Goal: Task Accomplishment & Management: Use online tool/utility

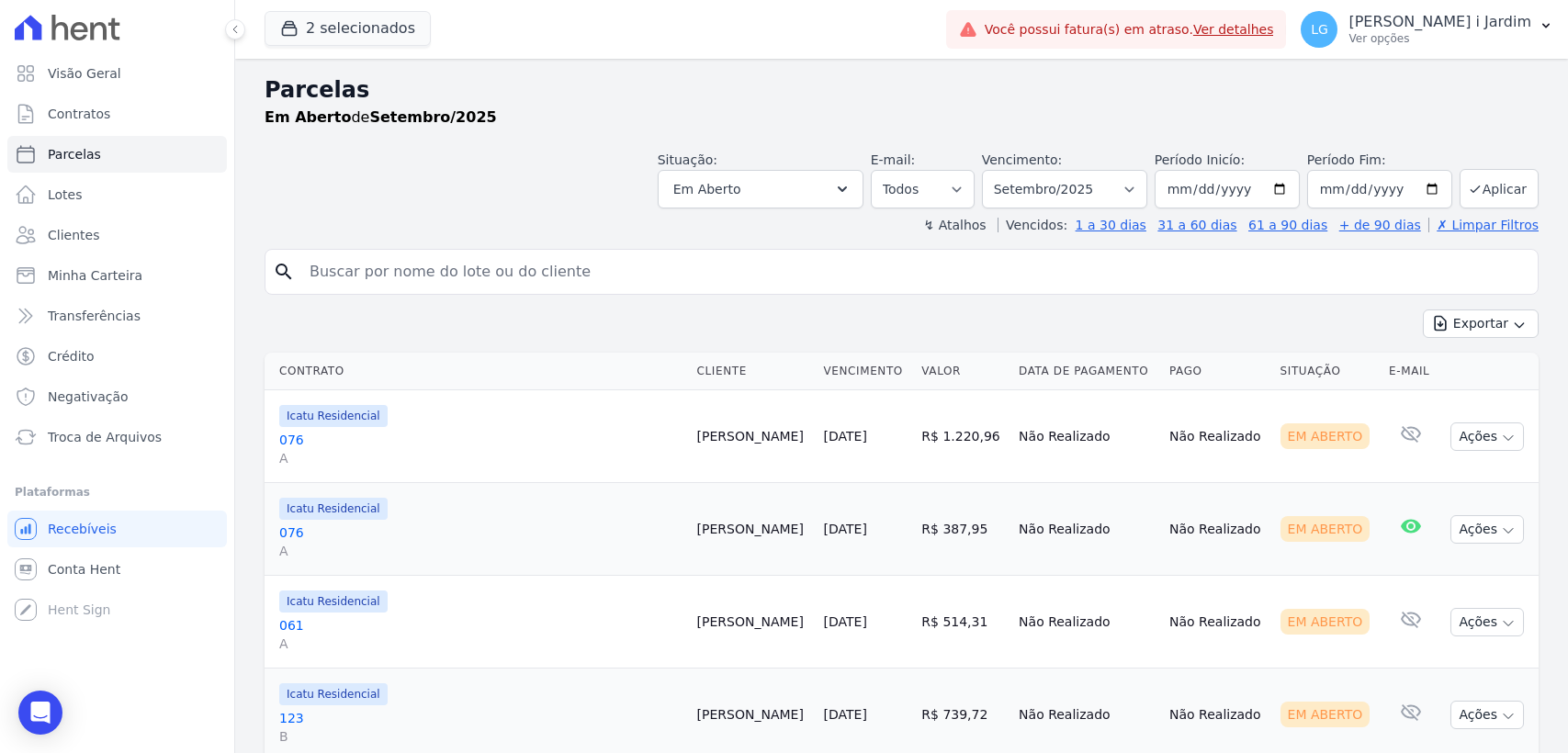
select select
click at [450, 214] on header "Parcelas Em [GEOGRAPHIC_DATA] de Setembro/2025 Situação: Agendado Em Aberto Pag…" at bounding box center [901, 154] width 1274 height 161
click at [383, 30] on button "2 selecionados" at bounding box center [347, 29] width 167 height 35
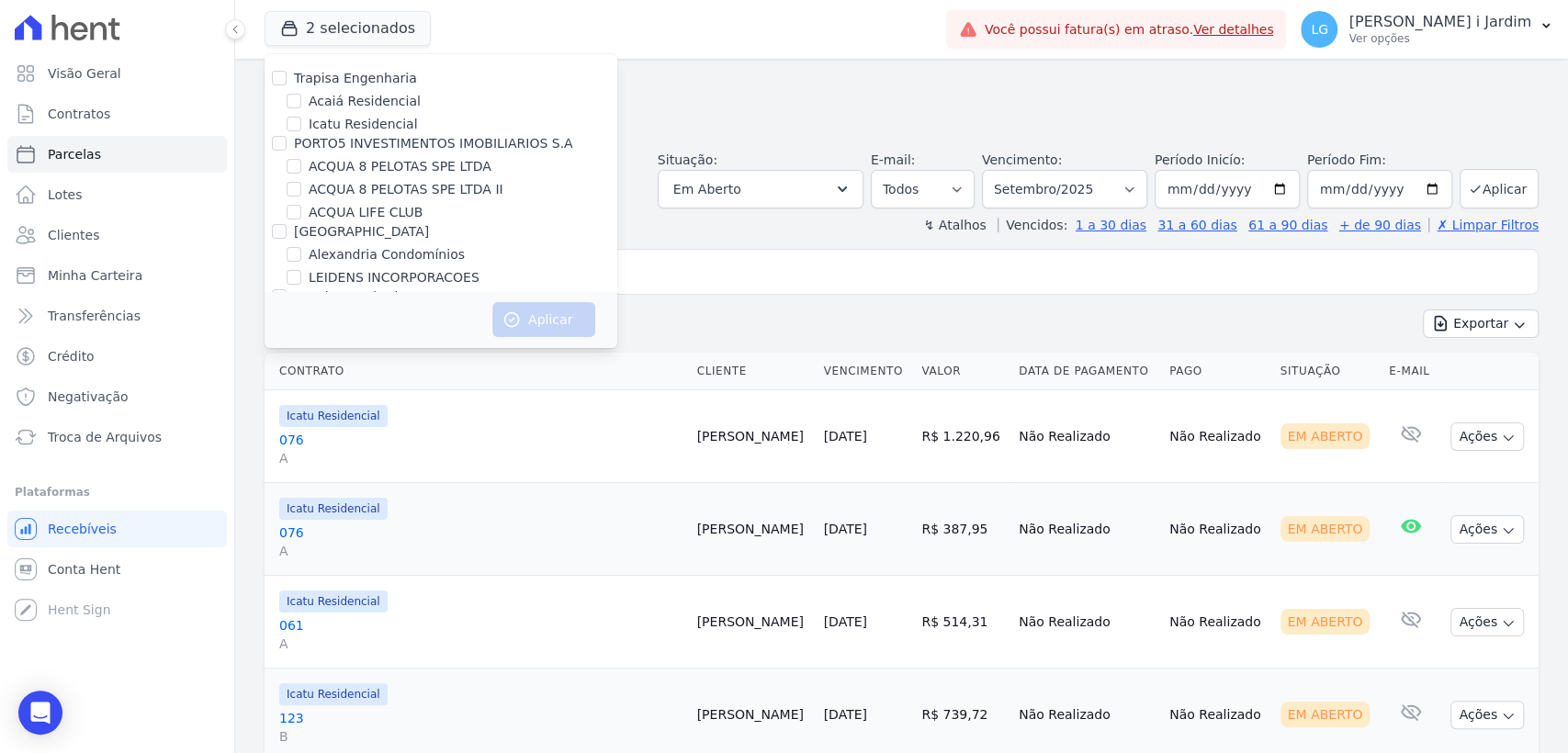
click at [361, 83] on label "Trapisa Engenharia" at bounding box center [355, 78] width 123 height 15
click at [286, 83] on input "Trapisa Engenharia" at bounding box center [279, 78] width 15 height 15
checkbox input "true"
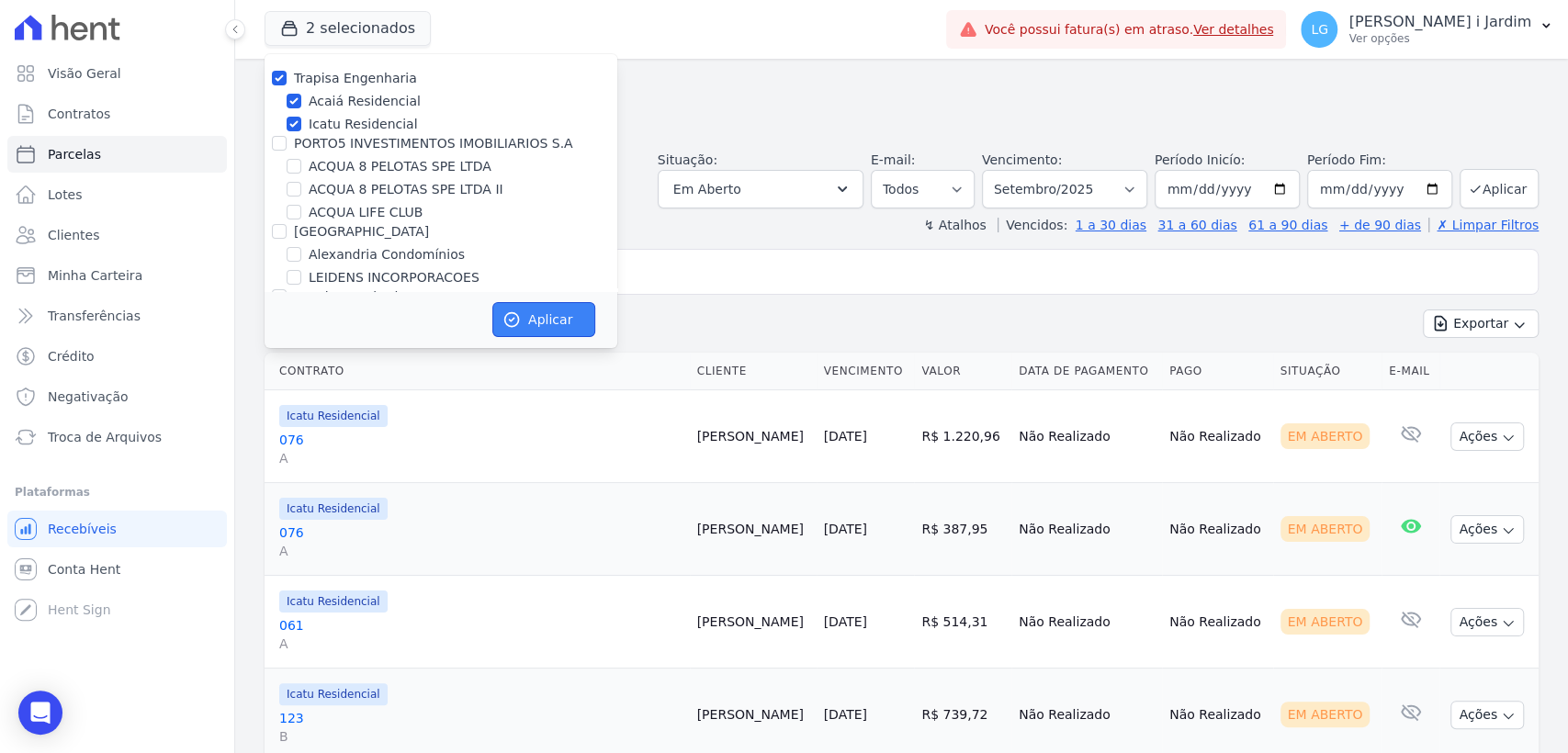
click at [538, 326] on button "Aplicar" at bounding box center [544, 319] width 103 height 35
select select
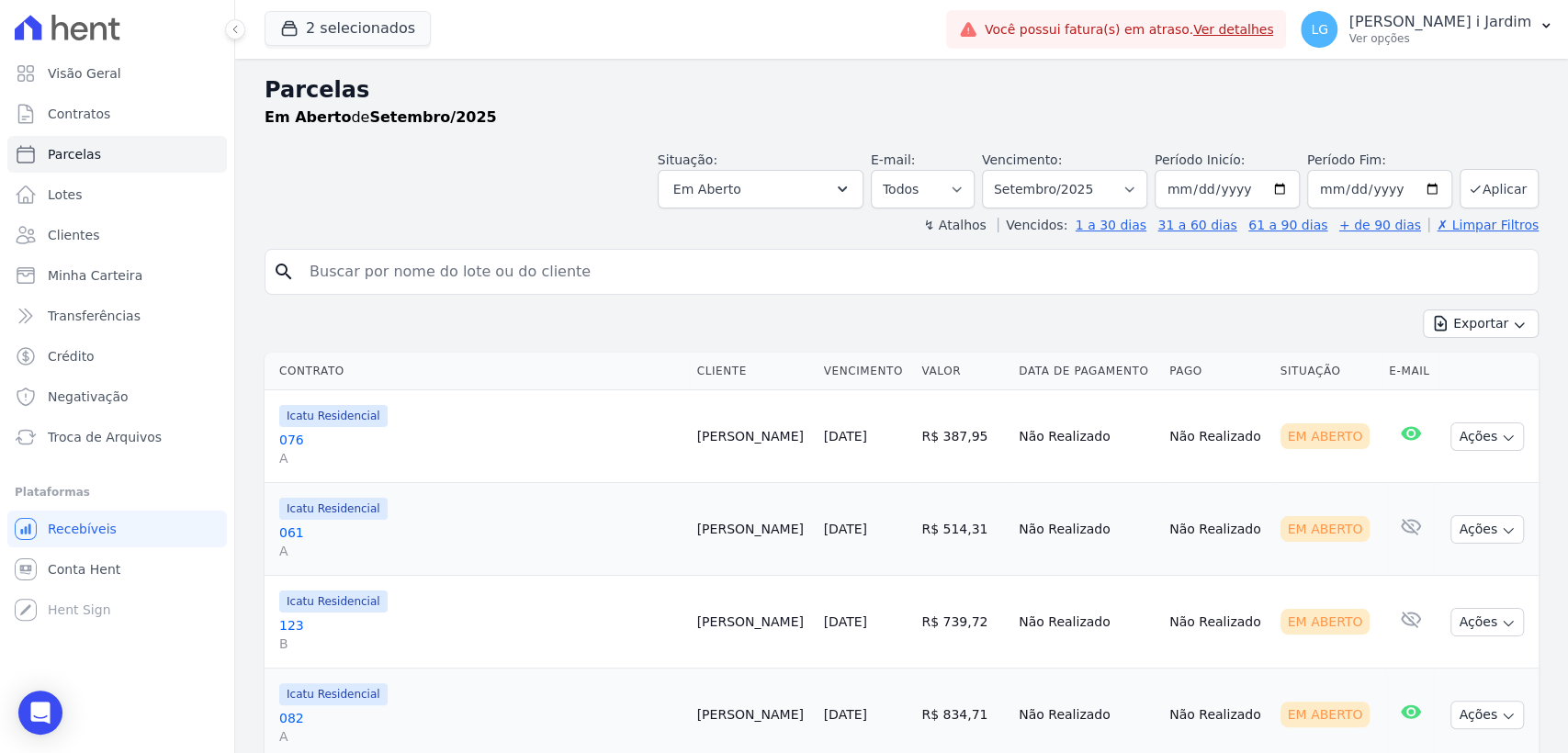
click at [378, 253] on input "search" at bounding box center [914, 272] width 1231 height 37
click at [805, 74] on h2 "Parcelas" at bounding box center [901, 90] width 1274 height 33
click at [322, 33] on button "2 selecionados" at bounding box center [347, 29] width 167 height 35
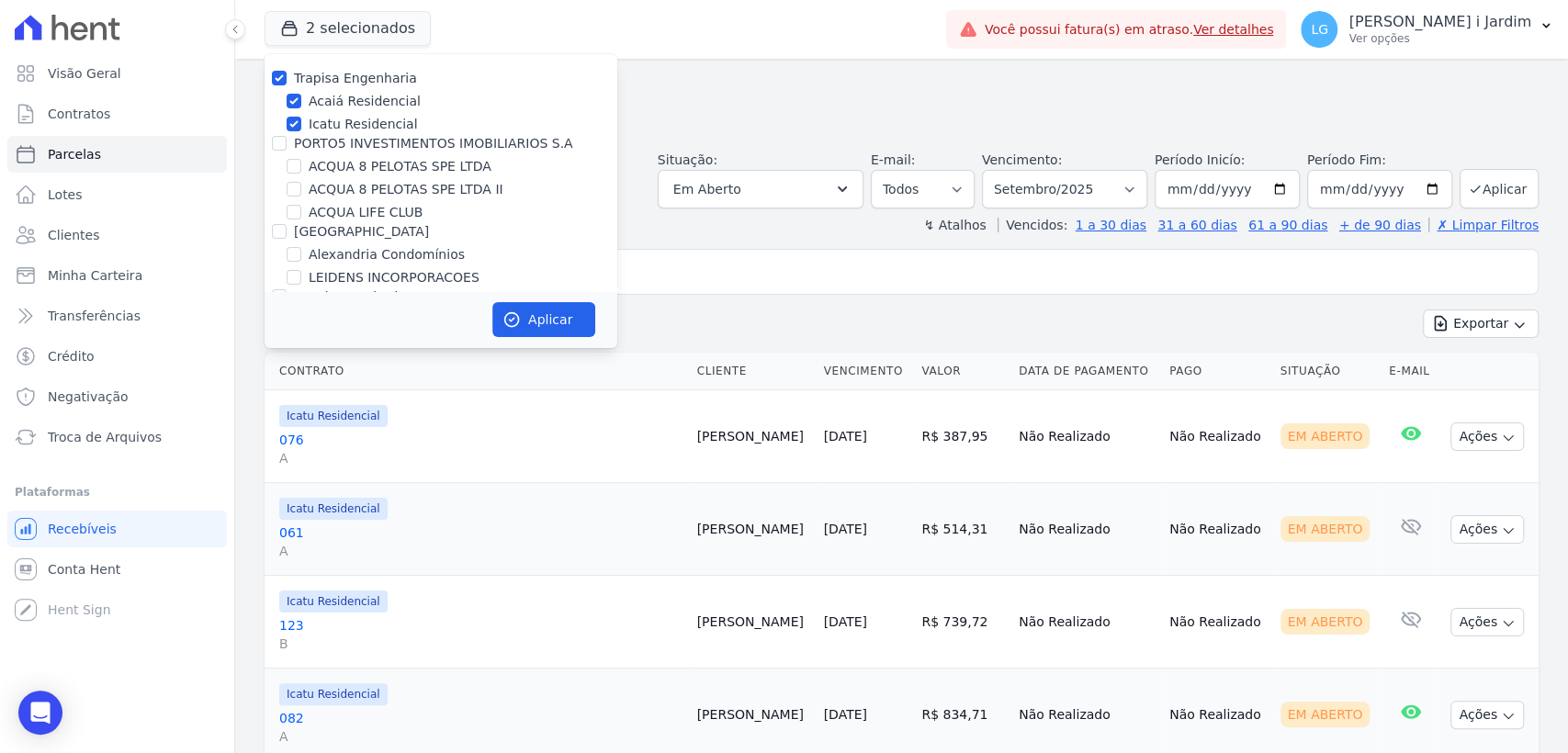
click at [338, 81] on label "Trapisa Engenharia" at bounding box center [355, 78] width 123 height 15
click at [286, 81] on input "Trapisa Engenharia" at bounding box center [279, 78] width 15 height 15
checkbox input "false"
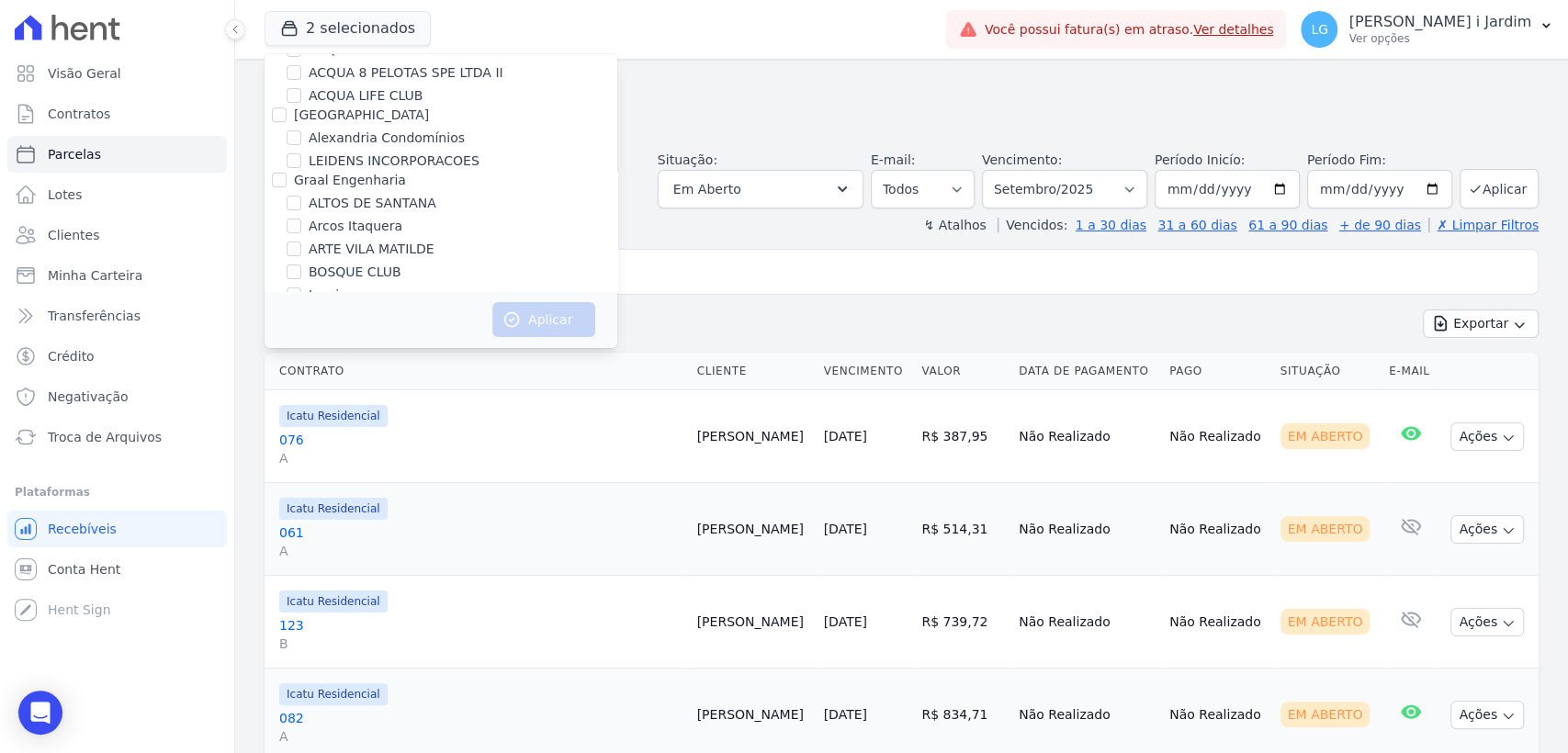
scroll to position [219, 0]
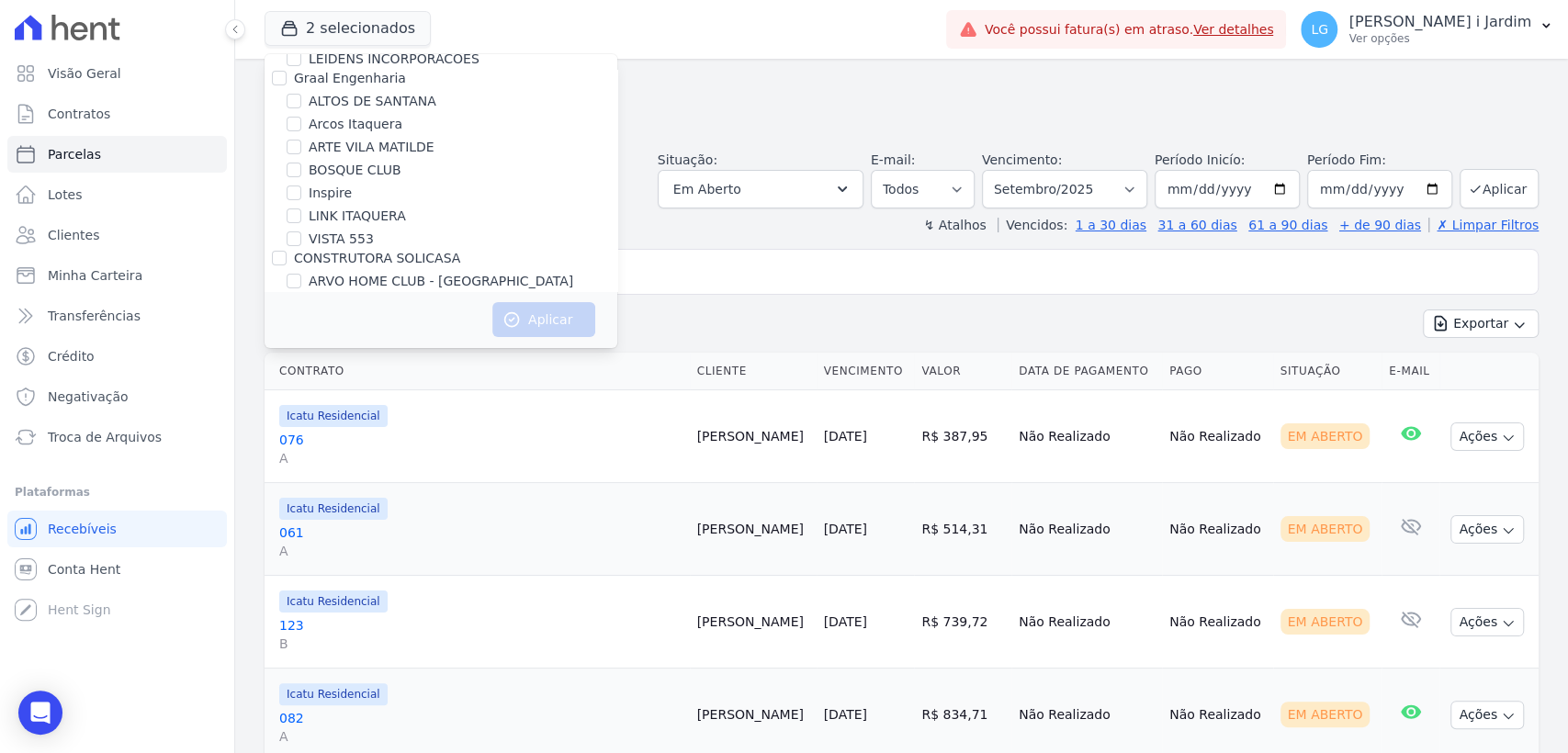
click at [345, 236] on label "VISTA 553" at bounding box center [340, 239] width 65 height 19
click at [301, 236] on input "VISTA 553" at bounding box center [294, 239] width 15 height 15
click at [346, 235] on label "VISTA 553" at bounding box center [340, 239] width 65 height 19
click at [301, 235] on input "VISTA 553" at bounding box center [294, 239] width 15 height 15
checkbox input "false"
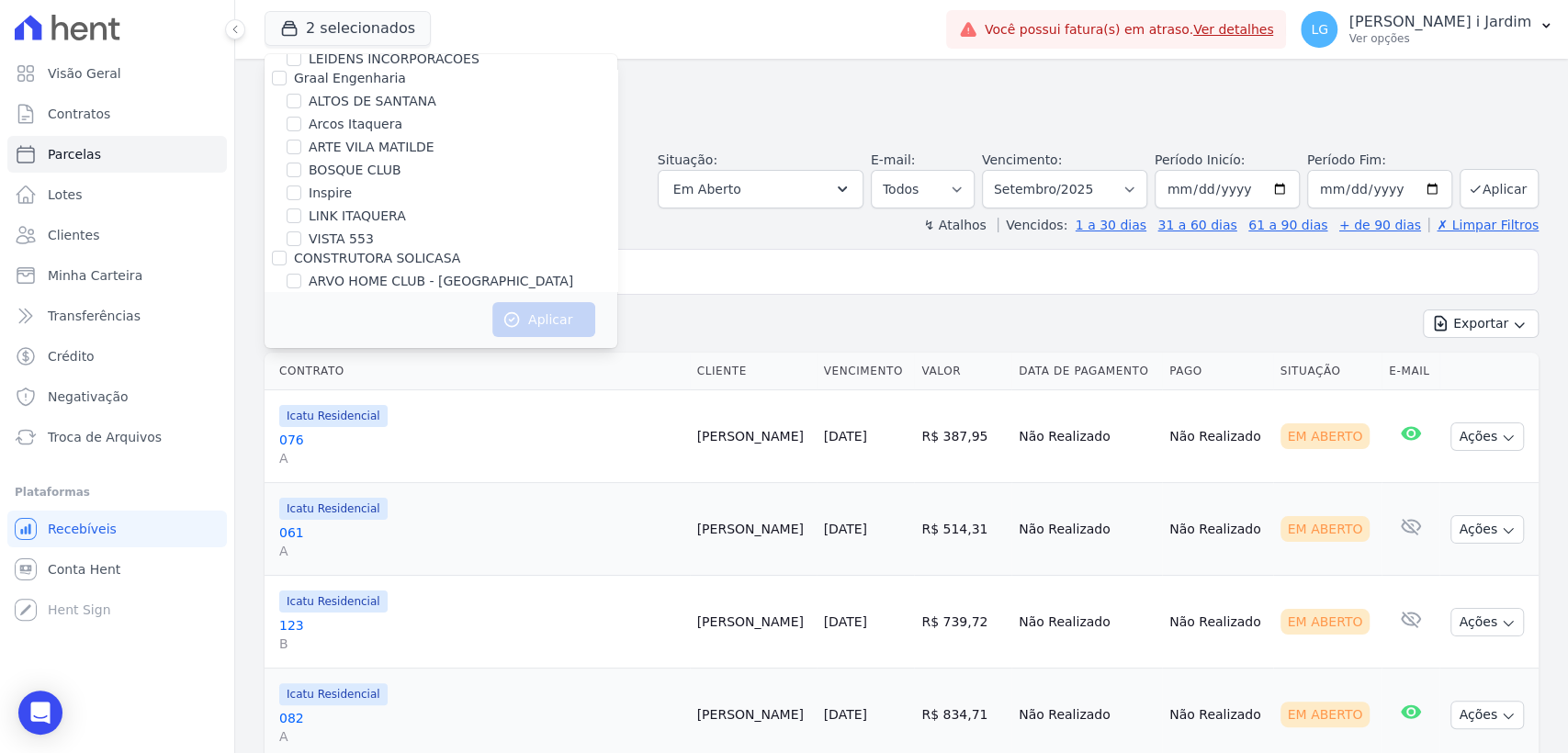
click at [390, 95] on label "ALTOS DE SANTANA" at bounding box center [372, 101] width 128 height 19
click at [301, 95] on input "ALTOS DE SANTANA" at bounding box center [294, 101] width 15 height 15
checkbox input "true"
click at [529, 320] on button "Aplicar" at bounding box center [544, 319] width 103 height 35
select select
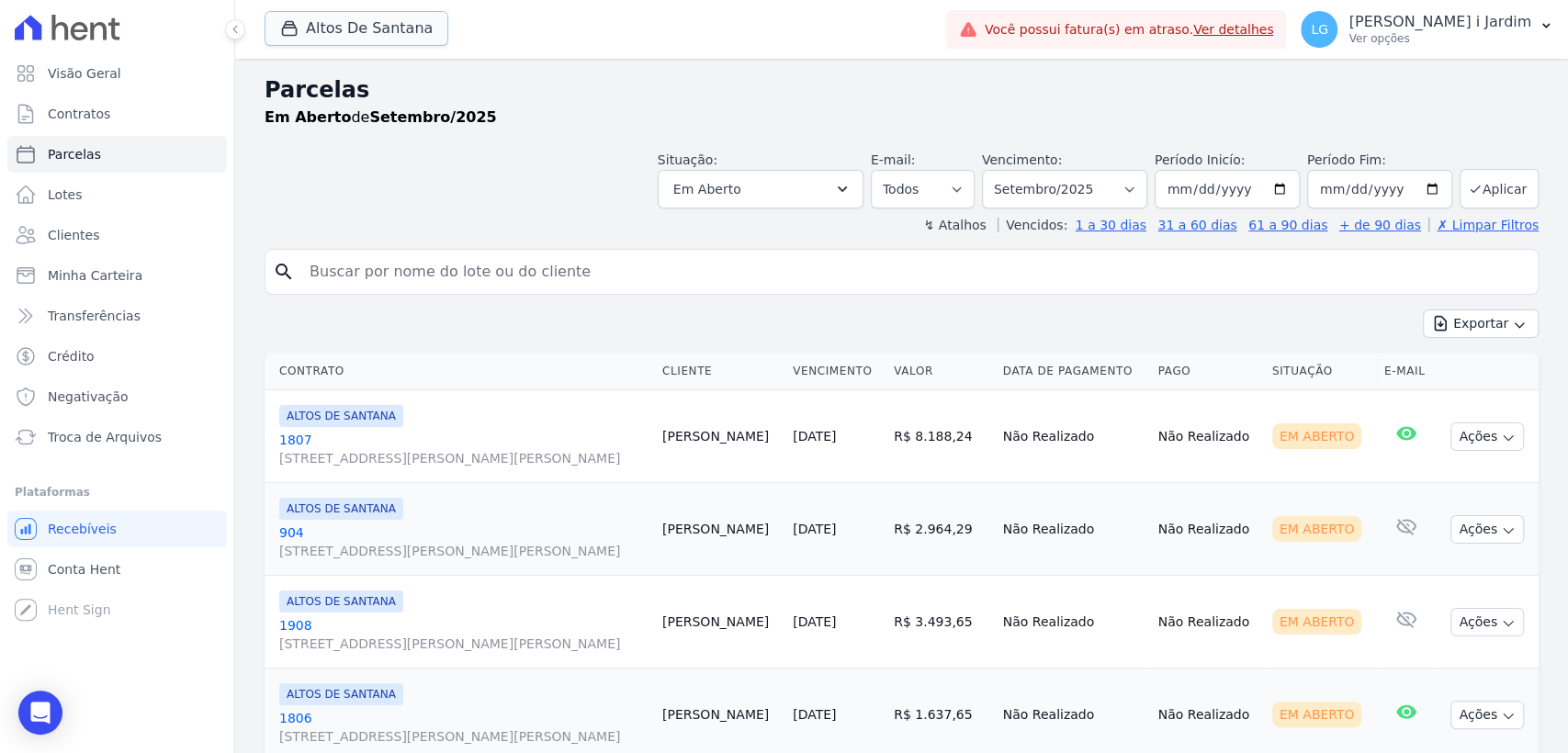
click at [367, 28] on button "Altos De Santana" at bounding box center [356, 29] width 184 height 35
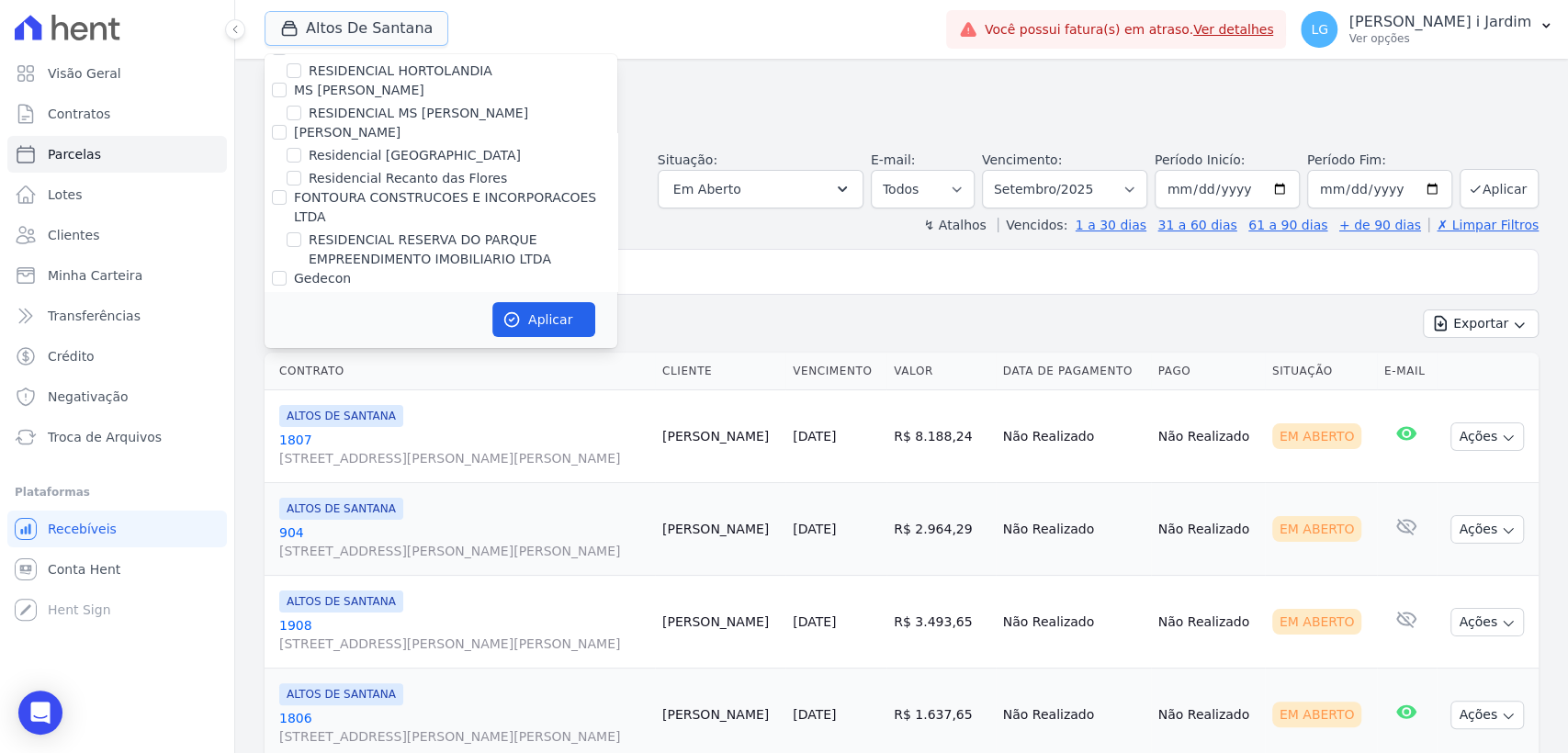
scroll to position [4022, 0]
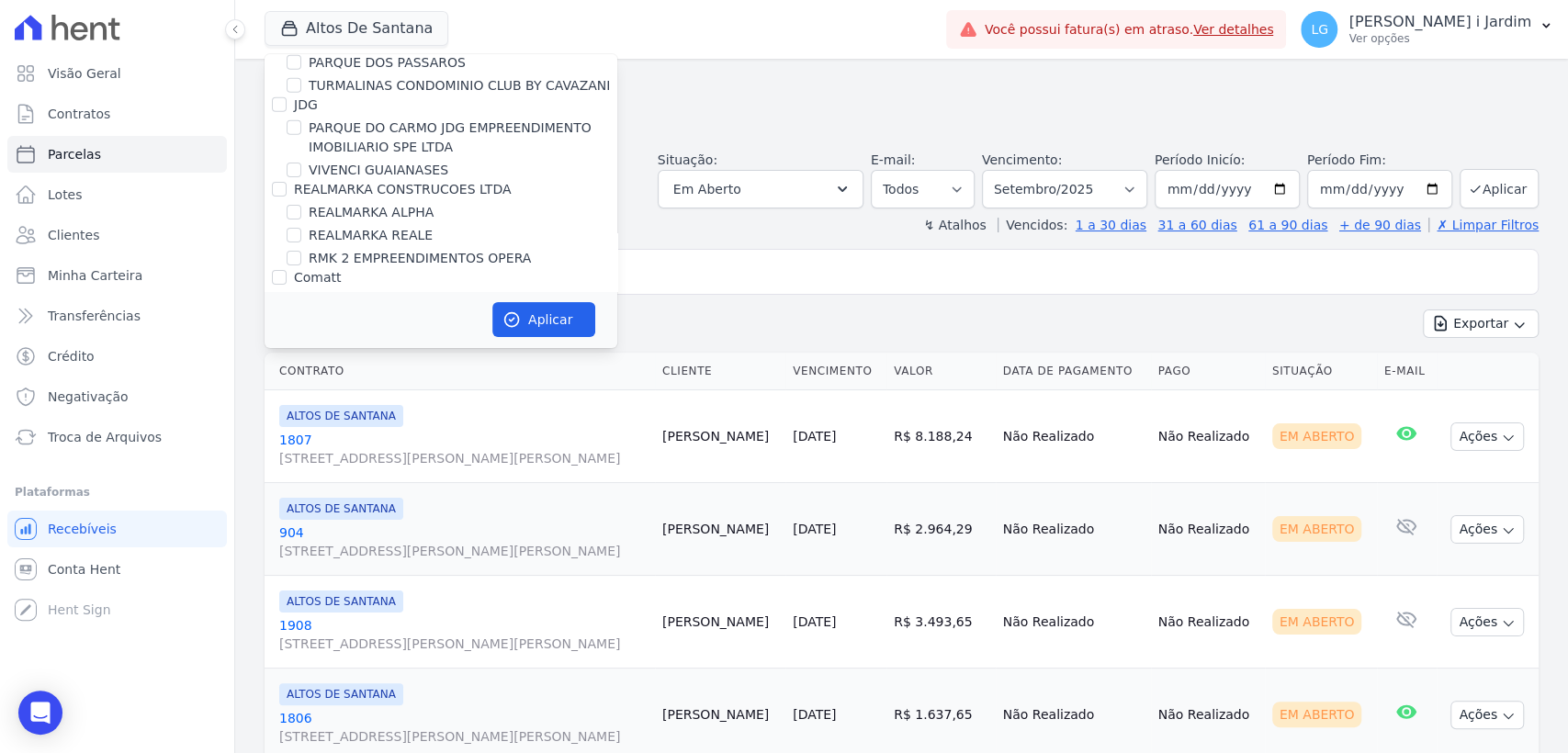
click at [742, 118] on div "Em Aberto de Setembro/2025" at bounding box center [901, 118] width 1274 height 22
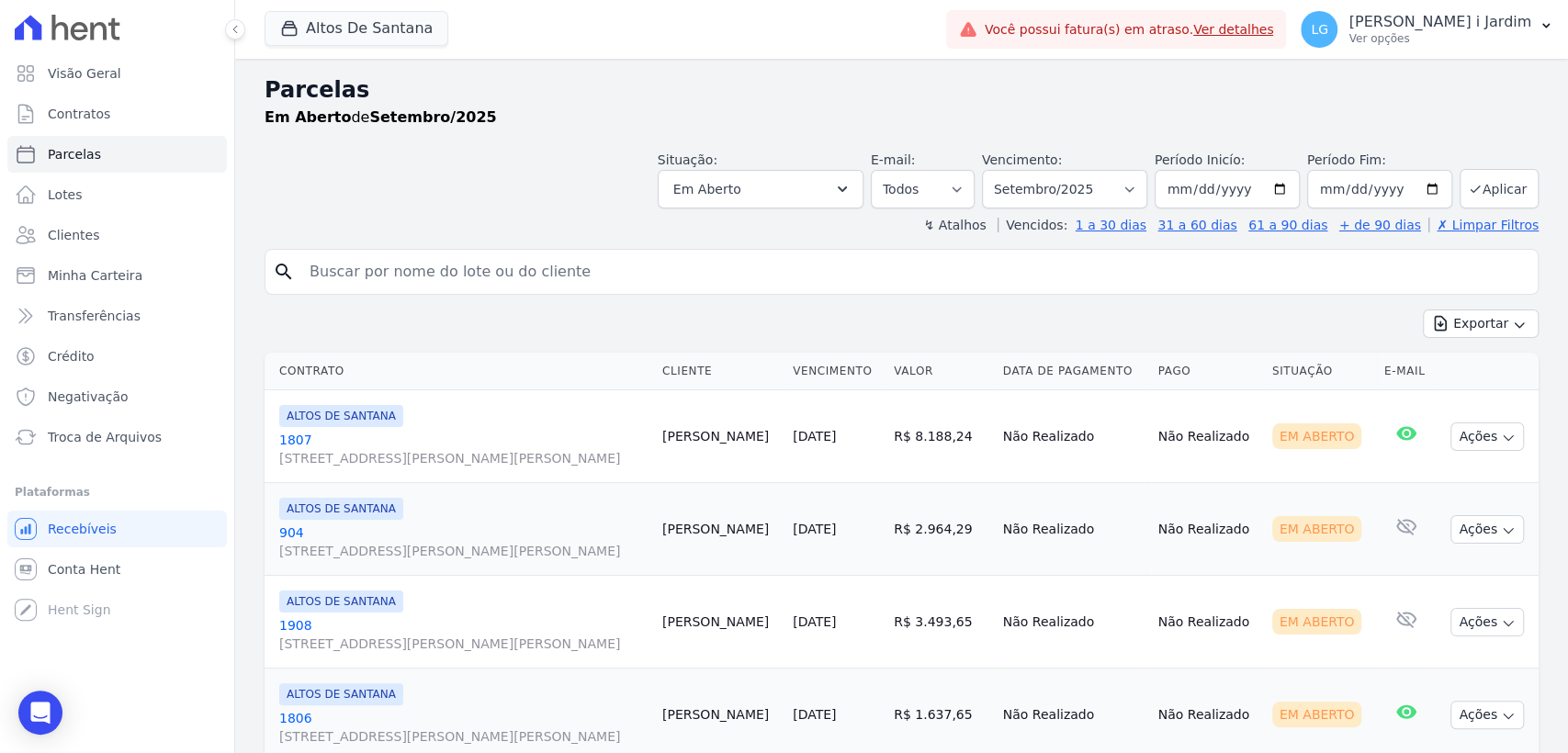
click at [475, 326] on div "Exportar Exportar PDF Exportar CSV" at bounding box center [901, 330] width 1274 height 43
click at [103, 82] on span "Visão Geral" at bounding box center [85, 74] width 74 height 18
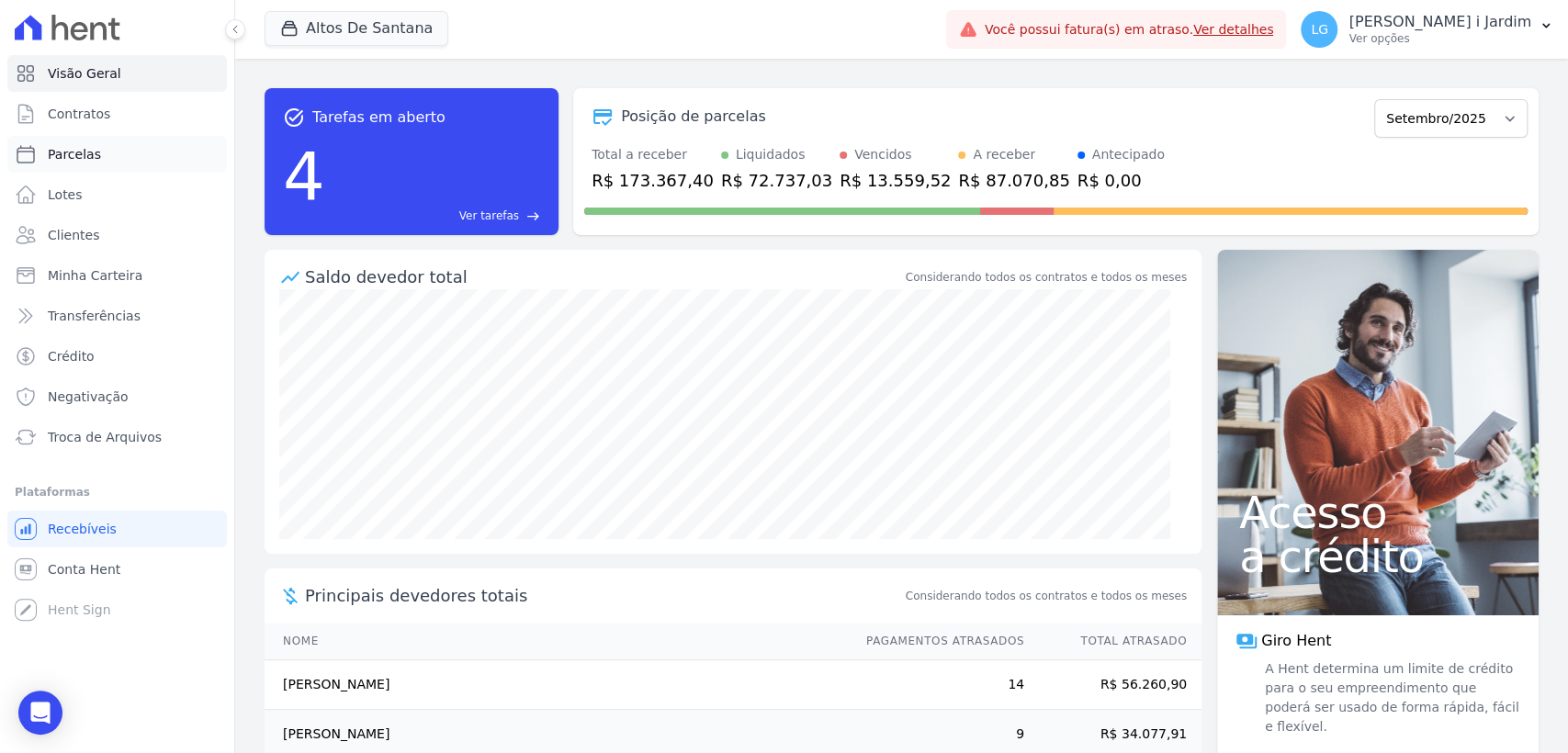
click at [114, 154] on link "Parcelas" at bounding box center [117, 155] width 220 height 37
select select
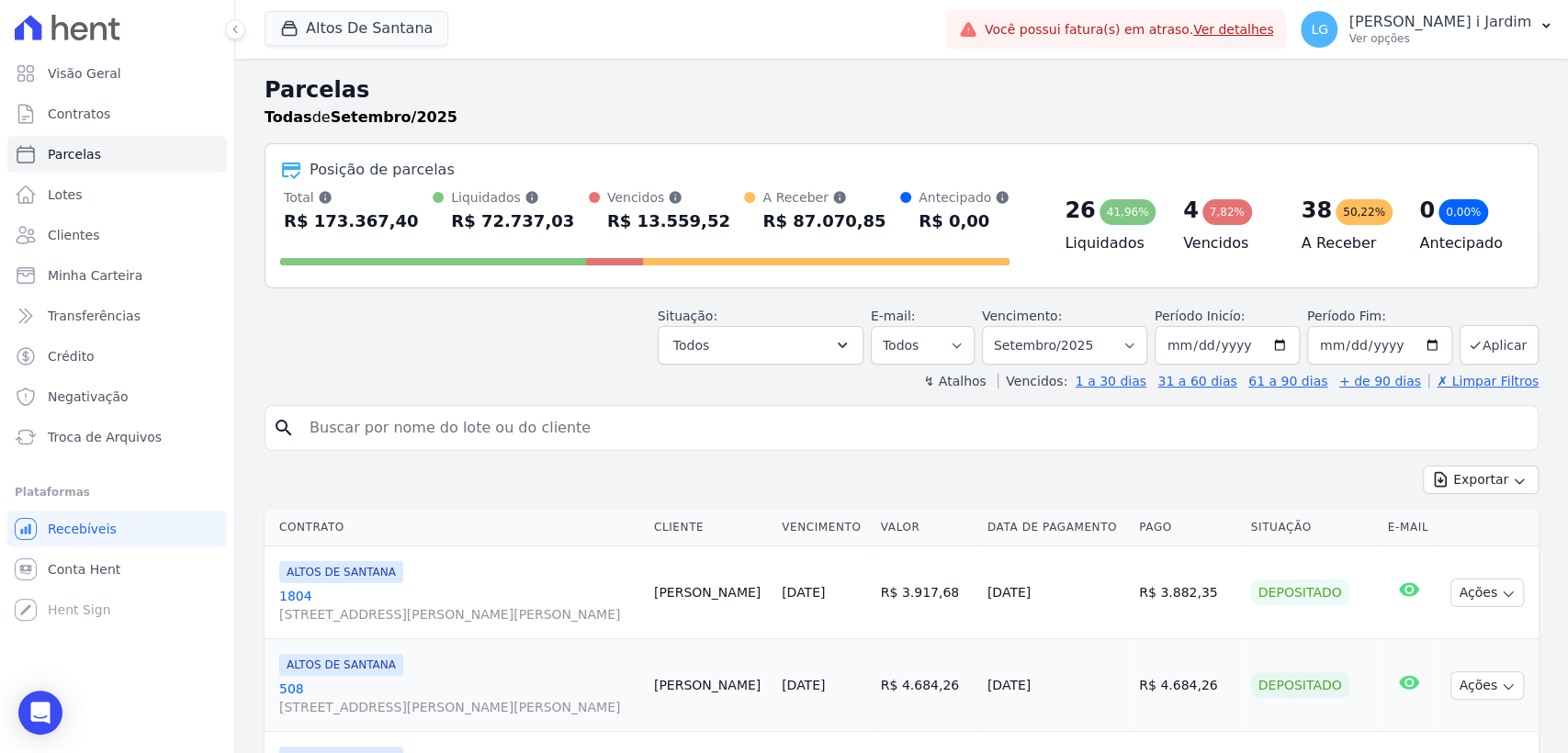
click at [848, 93] on h2 "Parcelas" at bounding box center [901, 90] width 1274 height 33
click at [435, 379] on div "↯ Atalhos Vencidos: 1 a 30 dias 31 a 60 dias 61 a 90 dias + de 90 dias ✗ Limpar…" at bounding box center [901, 381] width 1274 height 18
click at [346, 23] on button "Altos De Santana" at bounding box center [356, 29] width 184 height 35
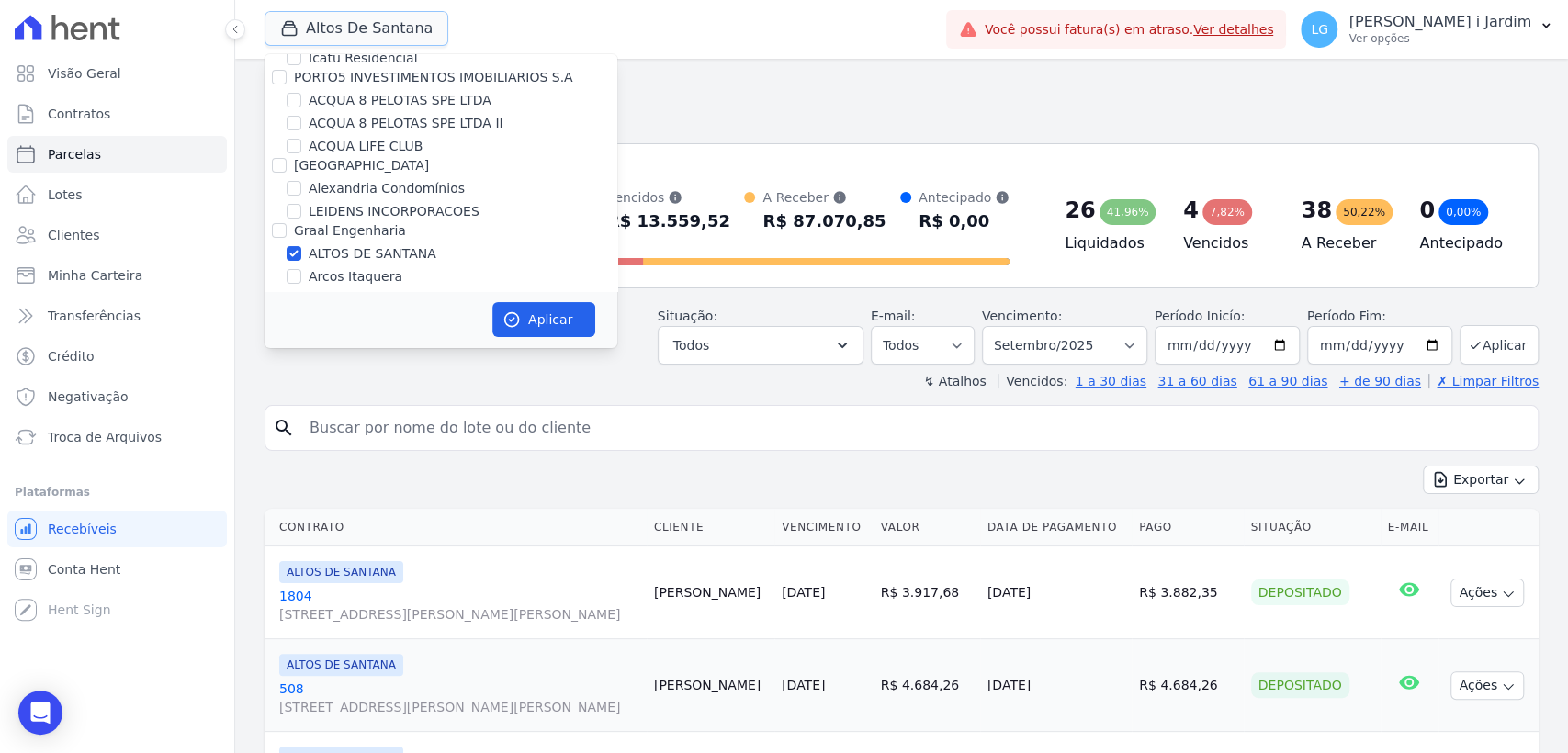
scroll to position [102, 0]
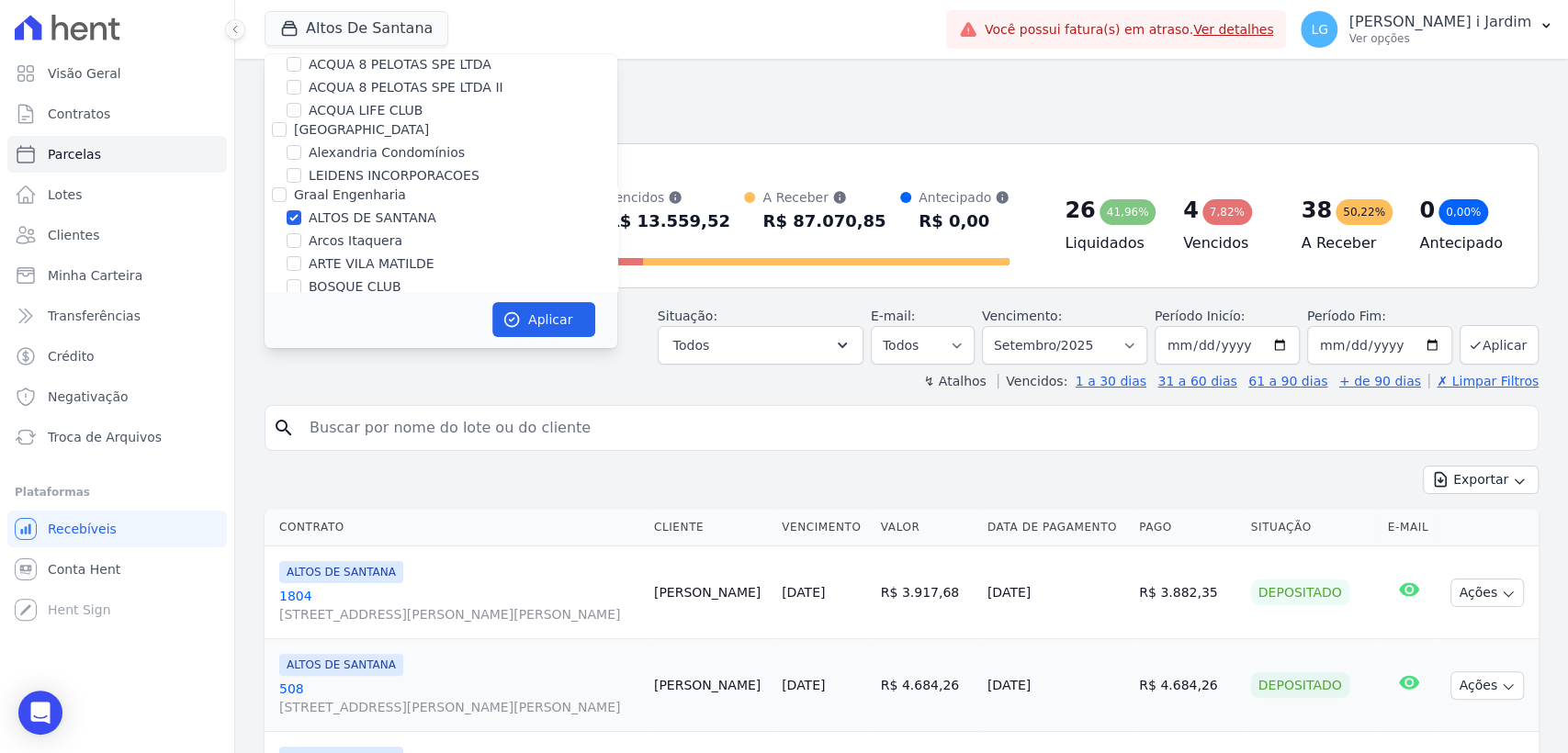
click at [341, 214] on label "ALTOS DE SANTANA" at bounding box center [372, 218] width 128 height 19
click at [301, 214] on input "ALTOS DE SANTANA" at bounding box center [294, 218] width 15 height 15
checkbox input "false"
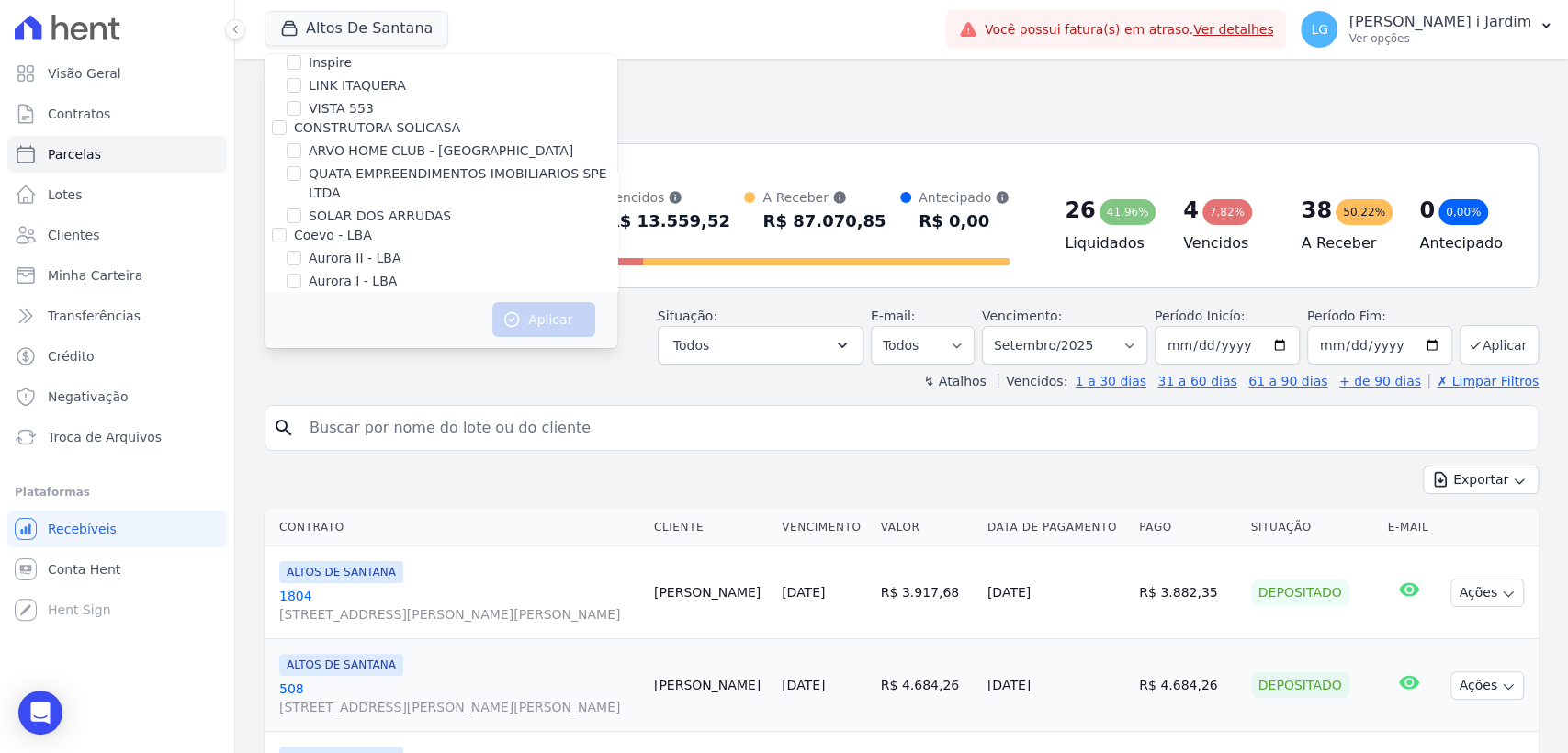
scroll to position [2743, 0]
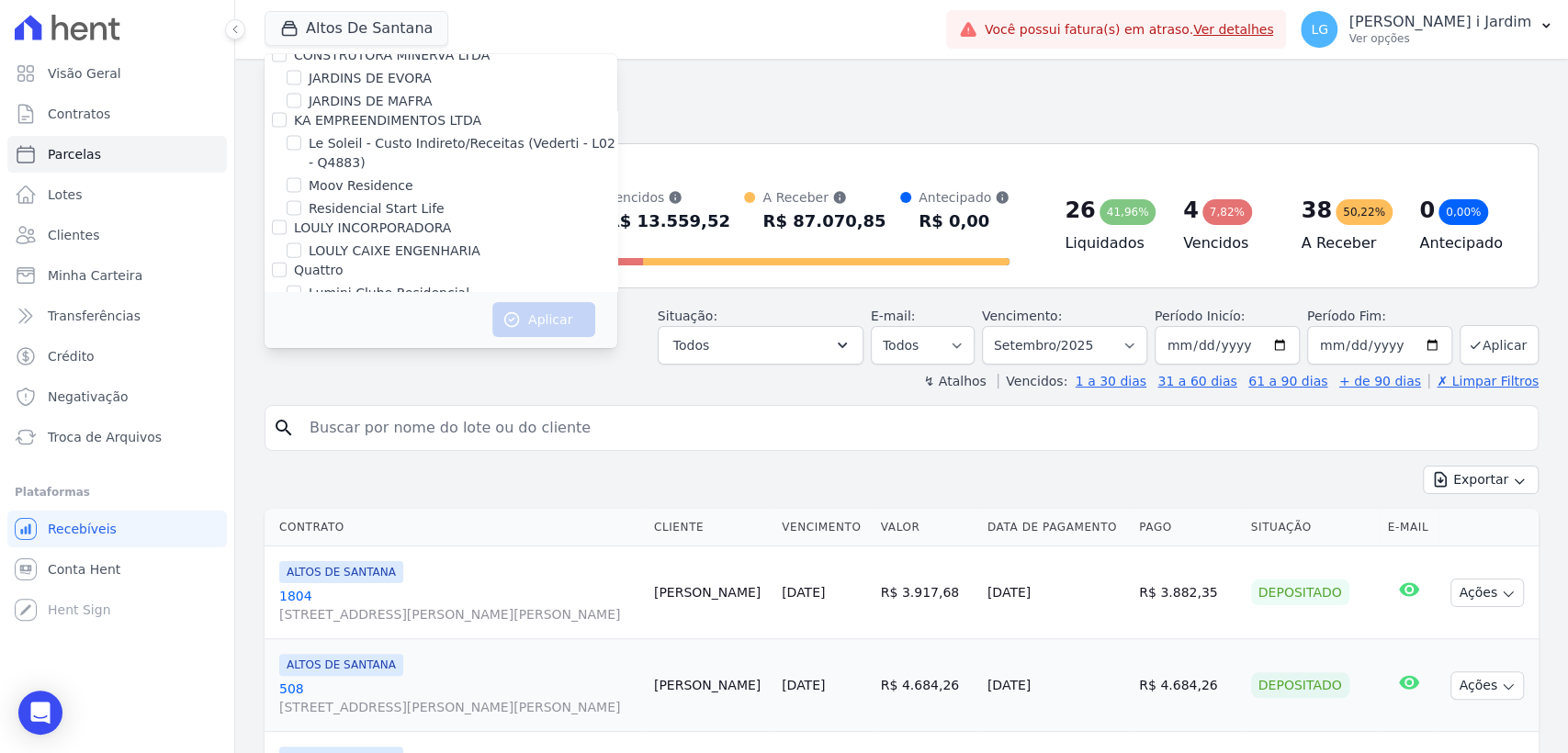
click at [372, 330] on label "Lumini Residencial 3" at bounding box center [375, 339] width 133 height 19
click at [301, 331] on input "Lumini Residencial 3" at bounding box center [294, 339] width 15 height 15
checkbox input "true"
click at [541, 319] on button "Aplicar" at bounding box center [544, 319] width 103 height 35
select select
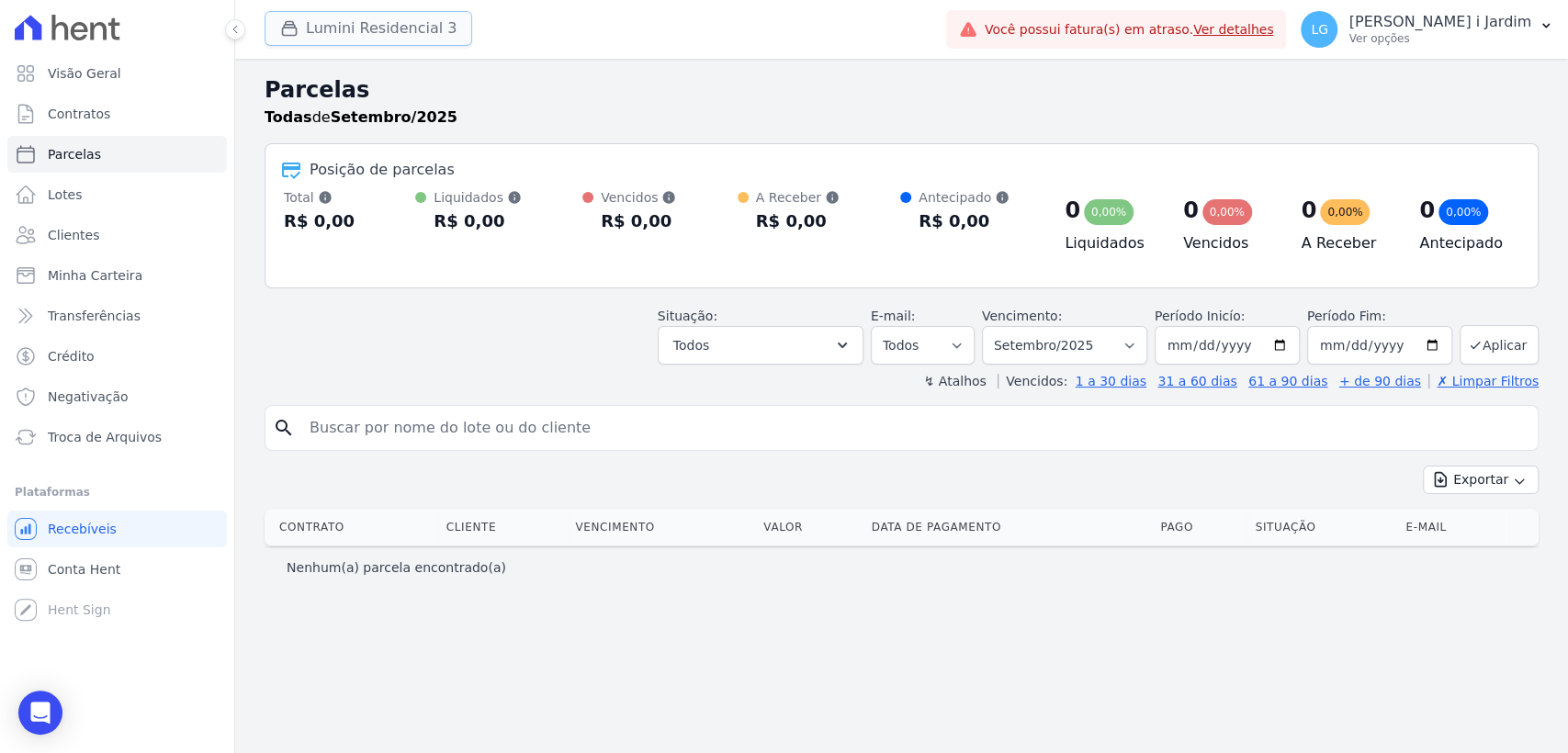
click at [352, 32] on button "Lumini Residencial 3" at bounding box center [368, 29] width 208 height 35
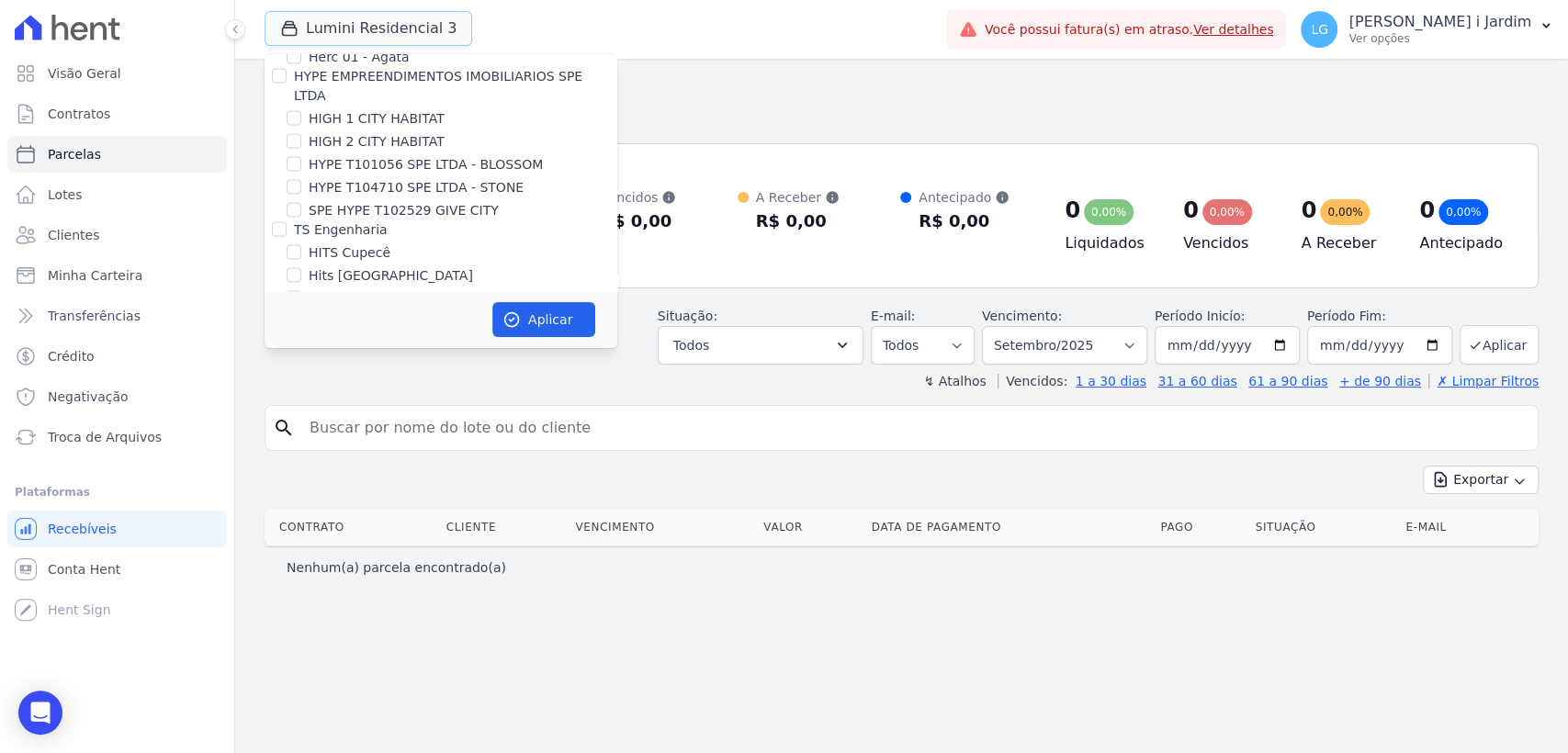
scroll to position [2858, 0]
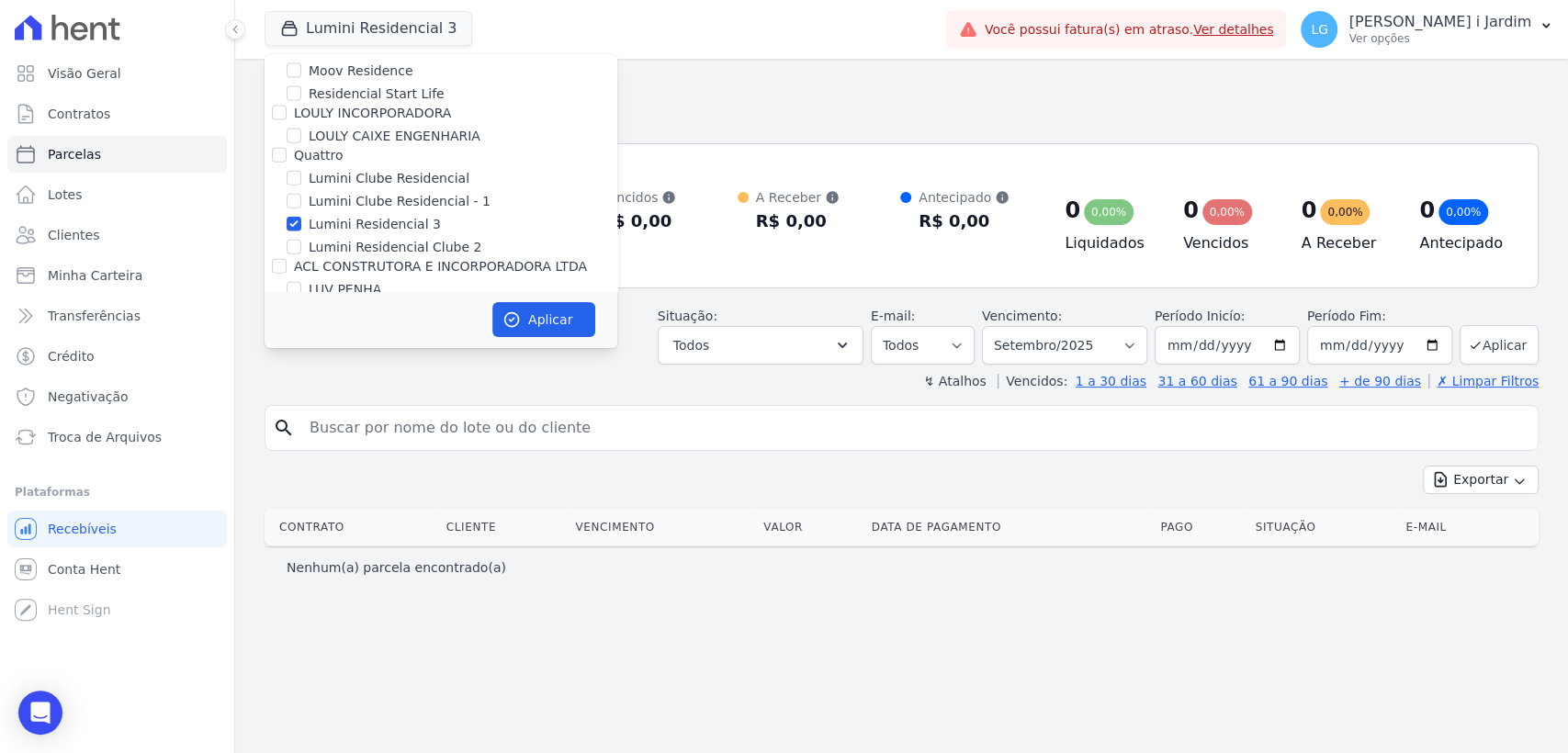
click at [400, 237] on label "Lumini Residencial Clube 2" at bounding box center [395, 247] width 173 height 19
click at [301, 239] on input "Lumini Residencial Clube 2" at bounding box center [294, 247] width 15 height 15
checkbox input "true"
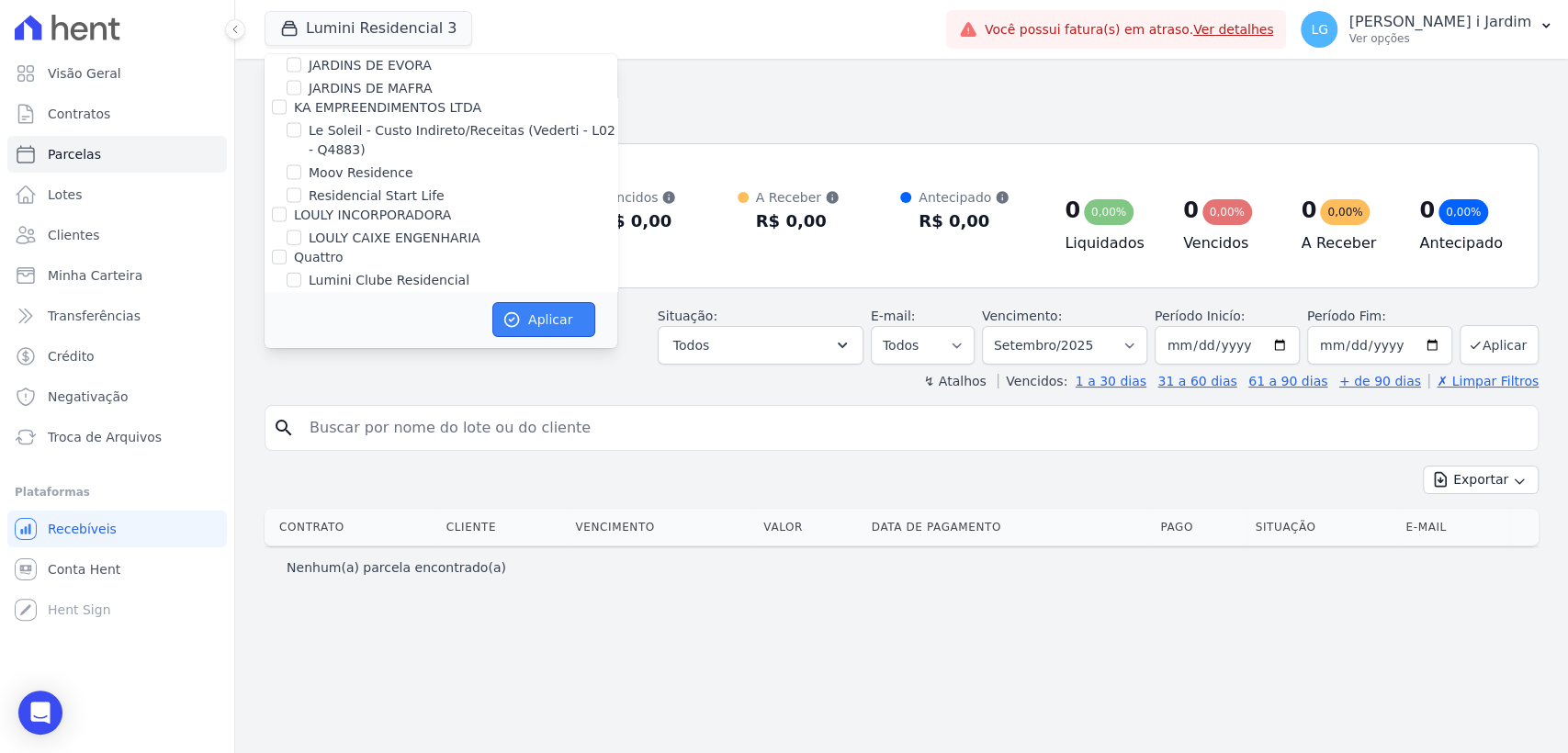
click at [539, 323] on button "Aplicar" at bounding box center [544, 319] width 103 height 35
select select
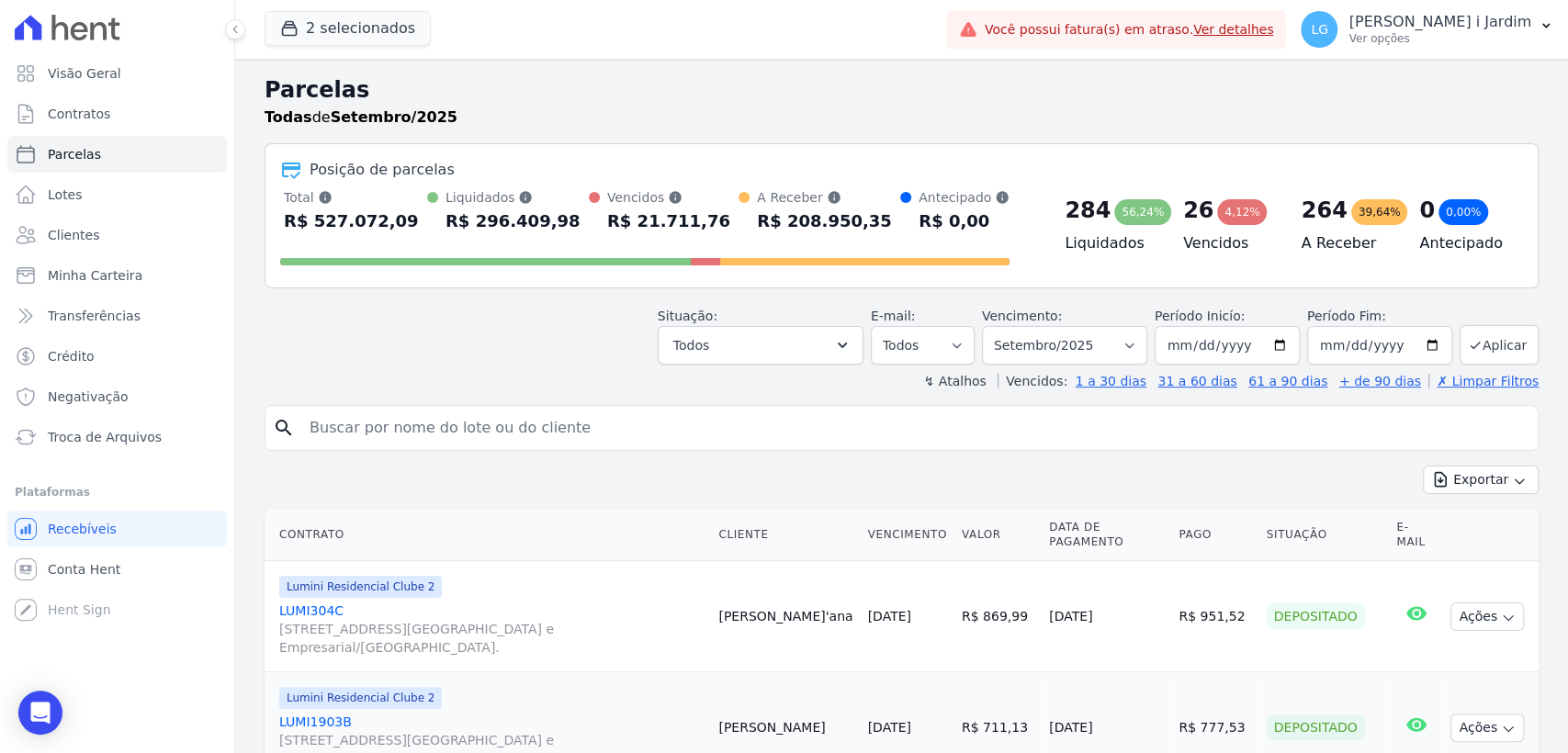
click at [485, 374] on div "↯ Atalhos Vencidos: 1 a 30 dias 31 a 60 dias 61 a 90 dias + de 90 dias ✗ Limpar…" at bounding box center [901, 381] width 1274 height 18
click at [384, 46] on span "2 selecionados" at bounding box center [347, 29] width 167 height 37
click at [395, 30] on button "2 selecionados" at bounding box center [347, 29] width 167 height 35
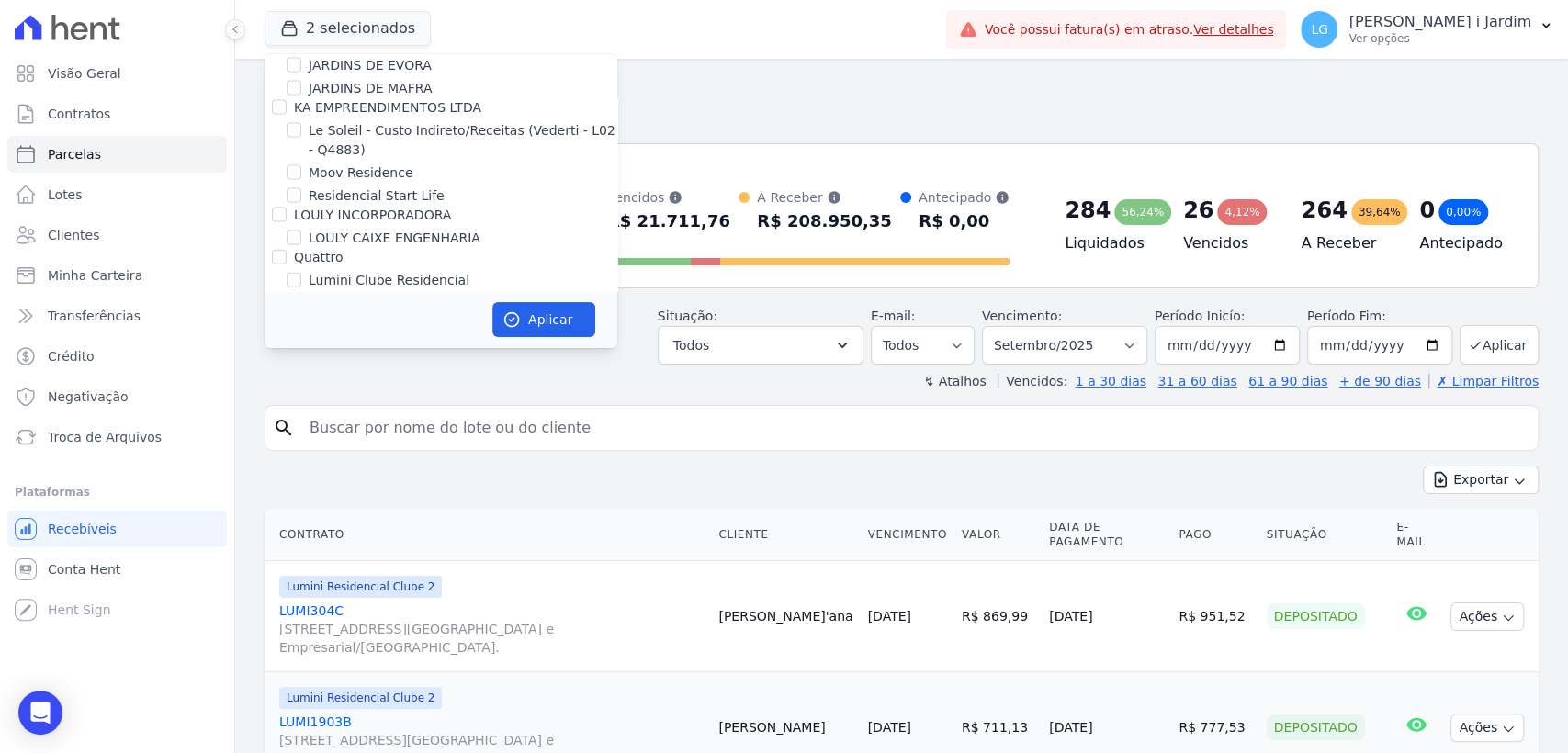
click at [387, 317] on label "Lumini Residencial 3" at bounding box center [375, 326] width 133 height 19
click at [301, 319] on input "Lumini Residencial 3" at bounding box center [294, 326] width 15 height 15
checkbox input "false"
